Goal: Check status: Check status

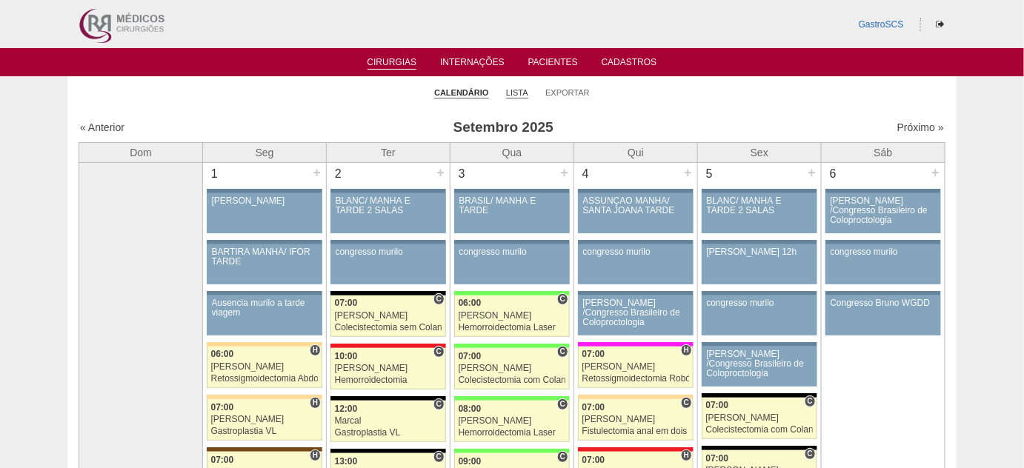
click at [514, 94] on link "Lista" at bounding box center [517, 92] width 22 height 11
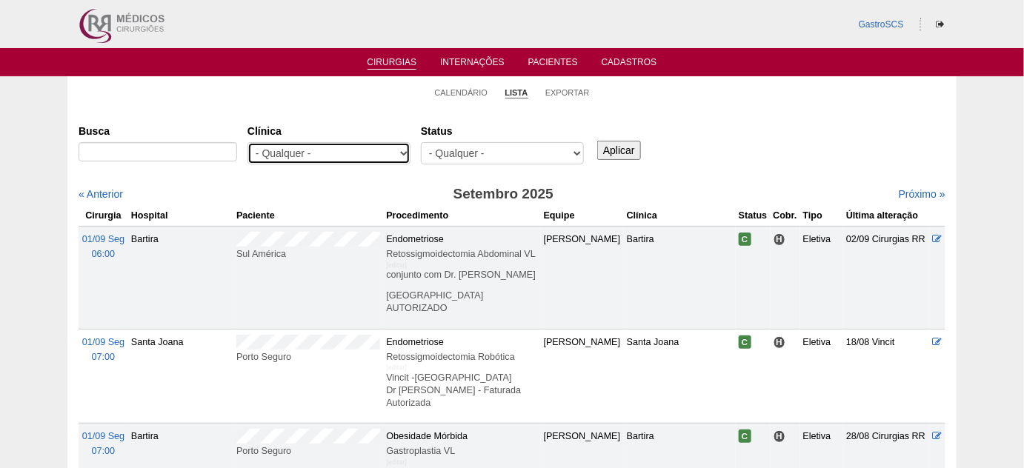
click at [371, 151] on select "- Qualquer - 6R Alphaville Assunção Bartira Brasil Christovão da Gama Cruz Azul…" at bounding box center [329, 153] width 163 height 22
select select "22"
click at [248, 142] on select "- Qualquer - 6R Alphaville Assunção Bartira Brasil Christovão da Gama Cruz Azul…" at bounding box center [329, 153] width 163 height 22
click at [611, 145] on input "Aplicar" at bounding box center [619, 150] width 44 height 19
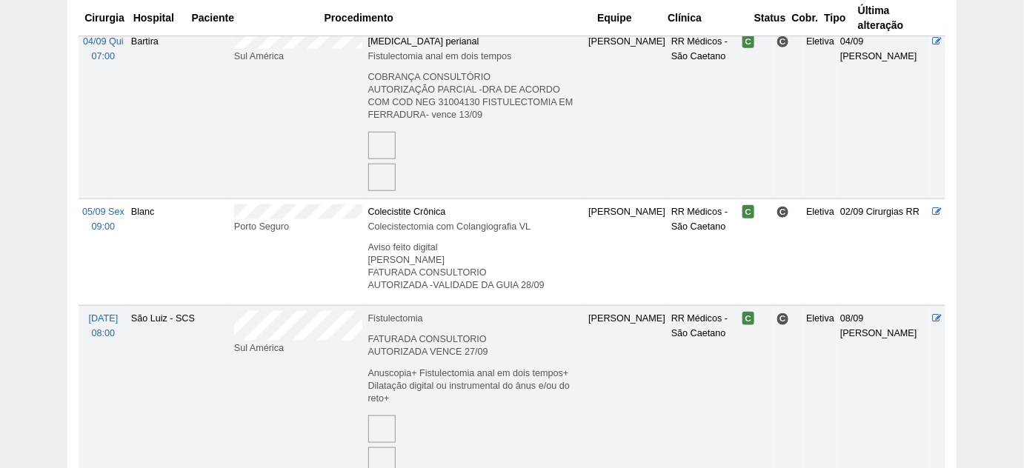
scroll to position [404, 0]
